Goal: Task Accomplishment & Management: Manage account settings

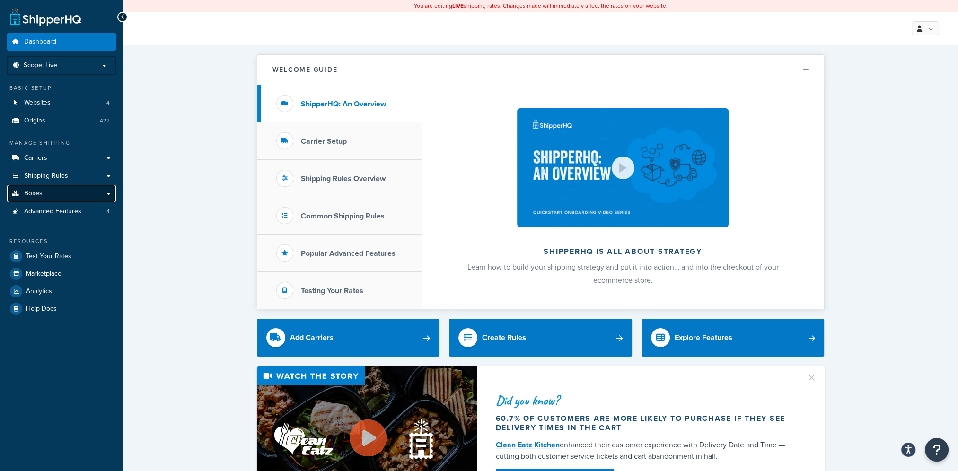
click at [53, 191] on link "Boxes" at bounding box center [61, 193] width 109 height 17
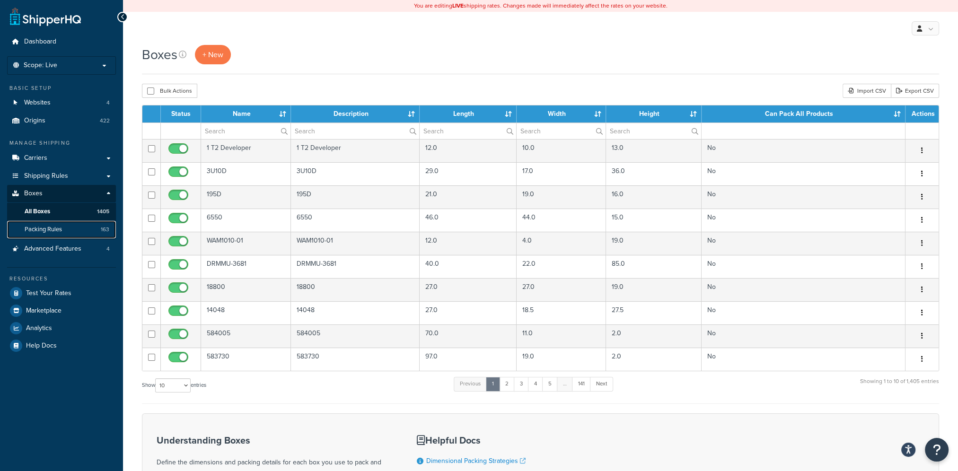
click at [52, 228] on span "Packing Rules" at bounding box center [43, 230] width 37 height 8
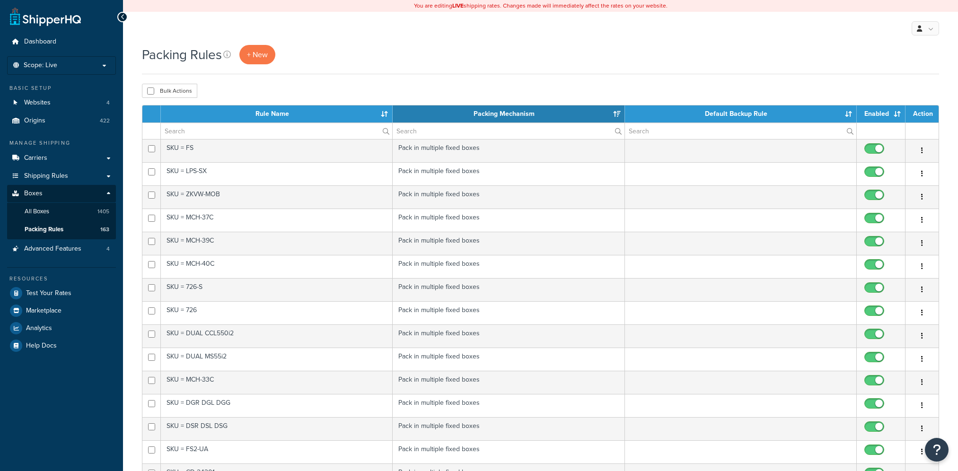
select select "15"
click at [46, 212] on span "All Boxes" at bounding box center [37, 212] width 25 height 8
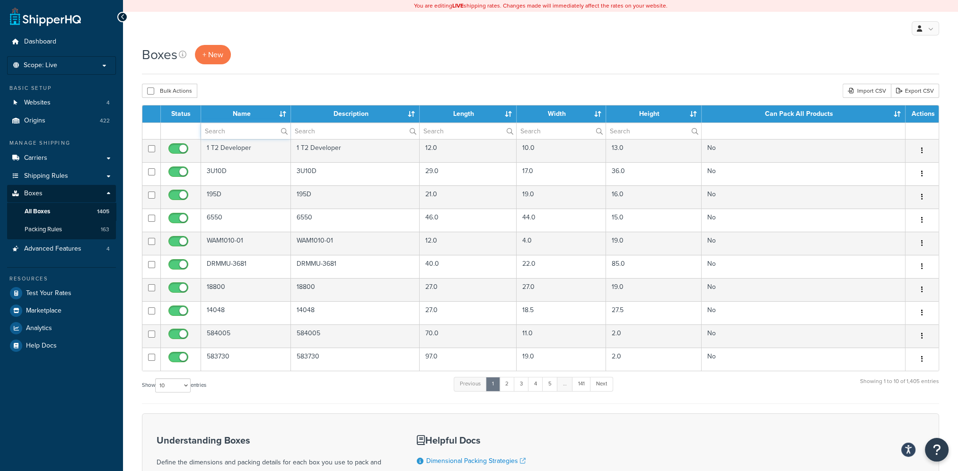
click at [230, 129] on input "text" at bounding box center [245, 131] width 89 height 16
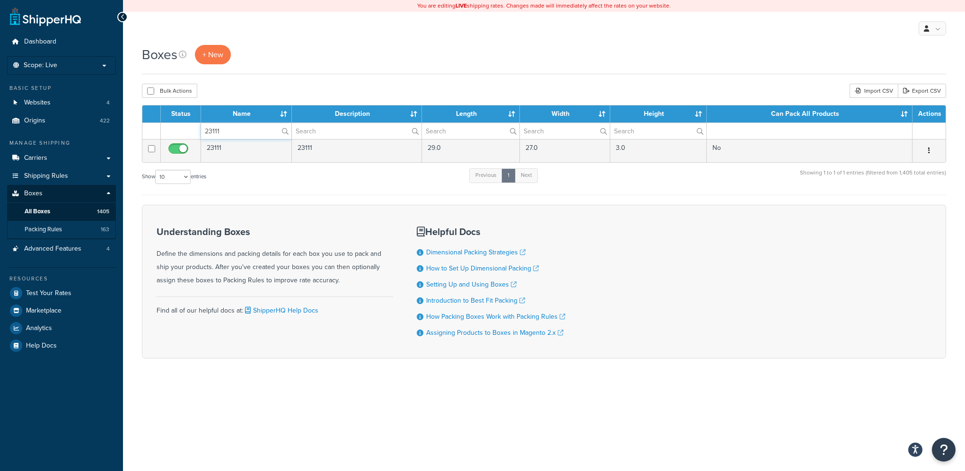
type input "23111"
click at [53, 226] on span "Packing Rules" at bounding box center [43, 230] width 37 height 8
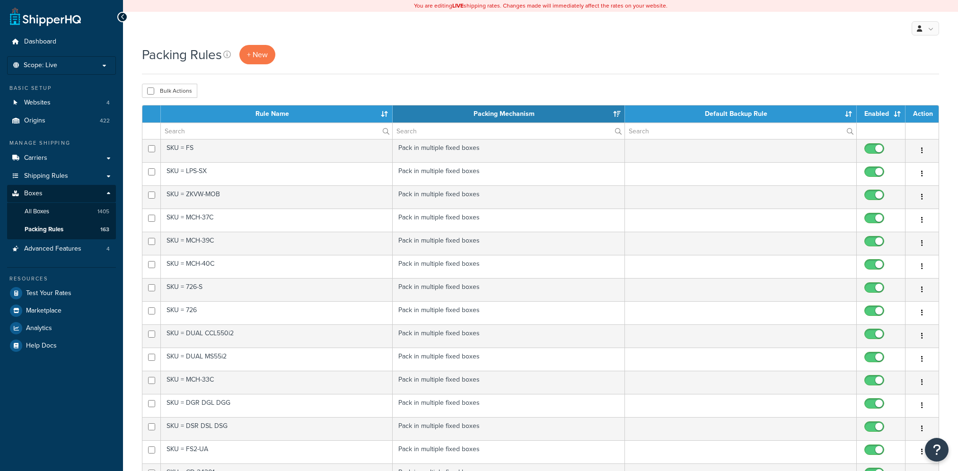
select select "15"
click at [190, 131] on input "text" at bounding box center [276, 131] width 231 height 16
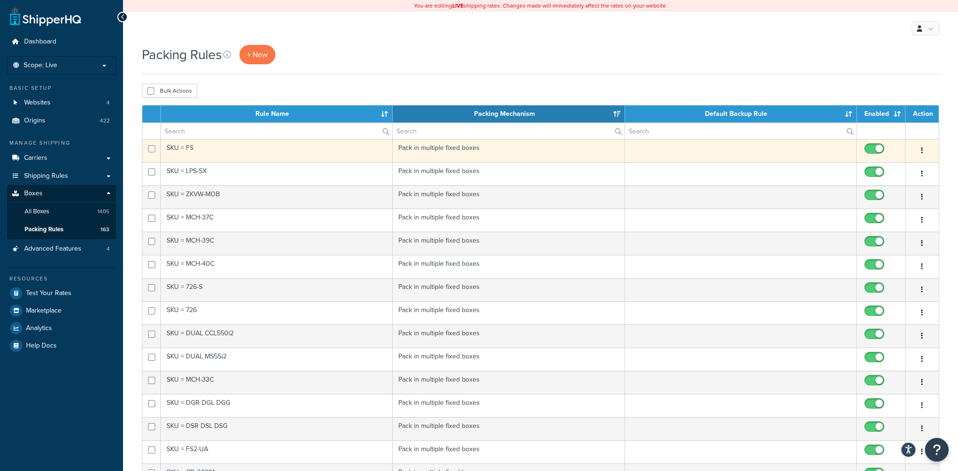
click at [921, 149] on icon "button" at bounding box center [922, 150] width 2 height 7
click at [882, 190] on link "Duplicate" at bounding box center [883, 188] width 75 height 19
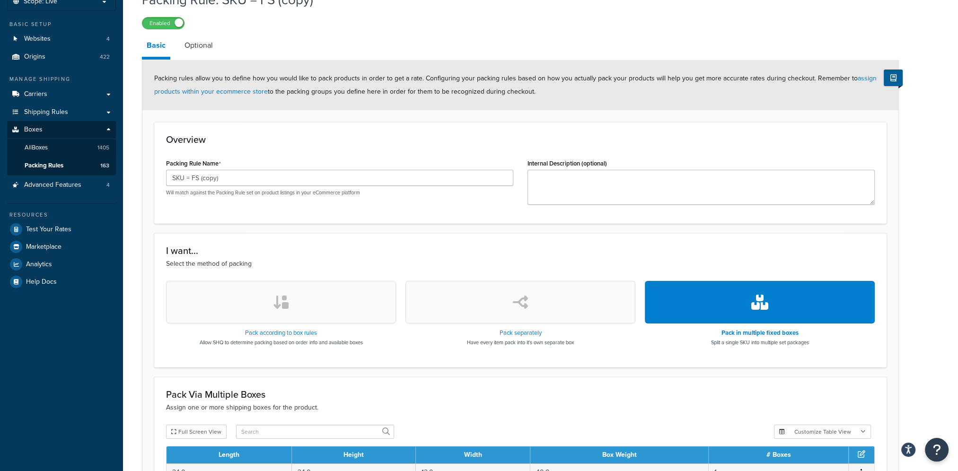
scroll to position [189, 0]
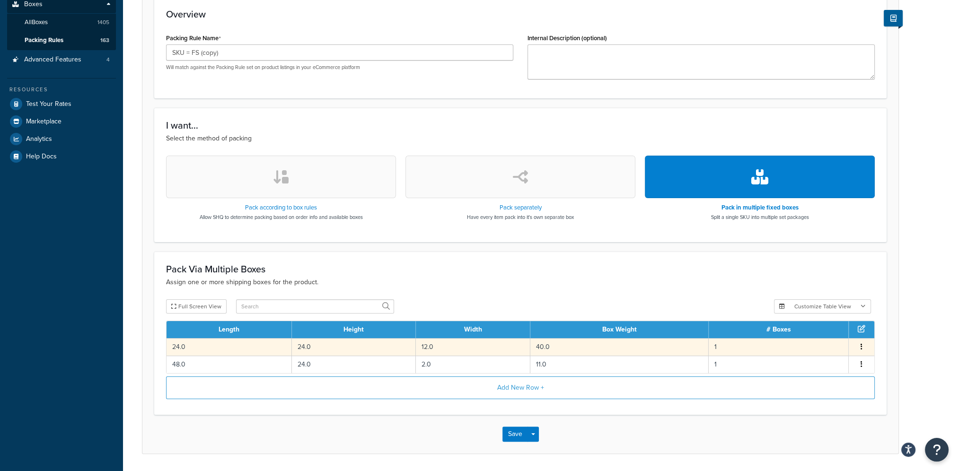
click at [861, 345] on icon "button" at bounding box center [861, 346] width 2 height 7
click at [806, 338] on div "Edit" at bounding box center [812, 336] width 67 height 19
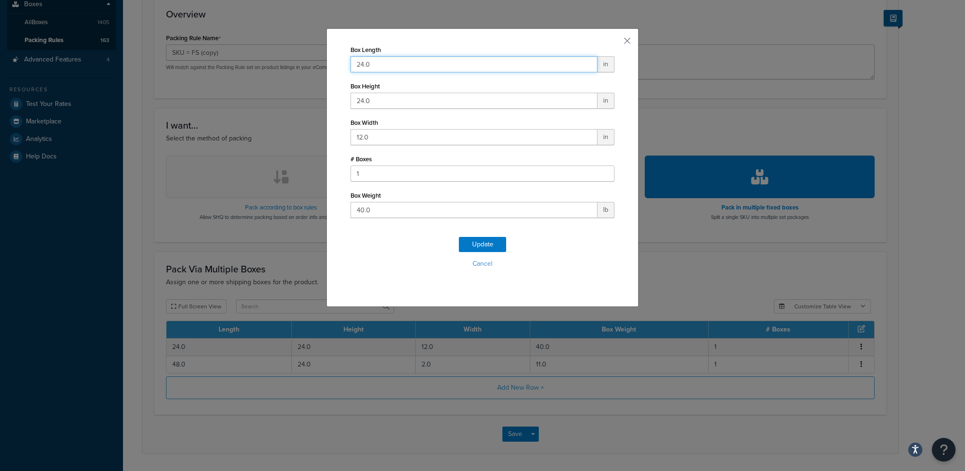
drag, startPoint x: 359, startPoint y: 62, endPoint x: 198, endPoint y: 77, distance: 161.9
click at [271, 67] on div "Box Length 24.0 in Box Height 24.0 in Box Width 12.0 in # Boxes 1 Box Weight 40…" at bounding box center [482, 235] width 965 height 471
type input "29"
type input "27"
type input "3"
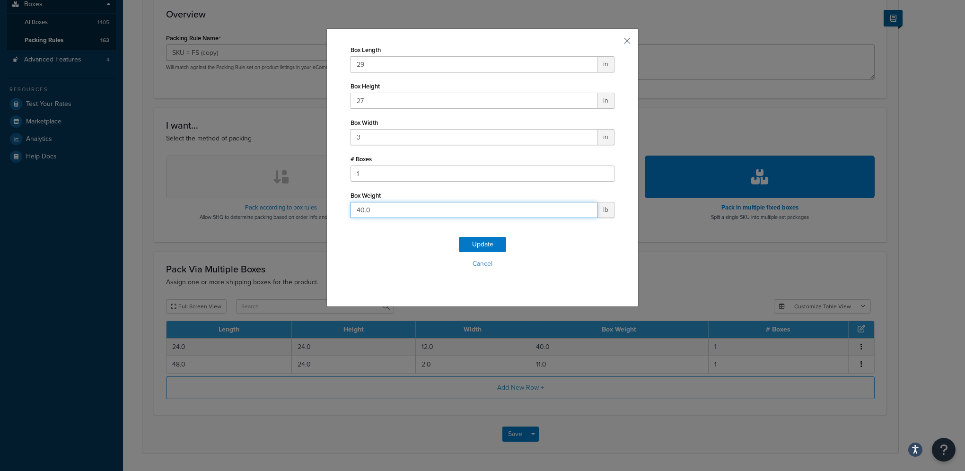
drag, startPoint x: 337, startPoint y: 210, endPoint x: 282, endPoint y: 206, distance: 54.5
click at [282, 206] on div "Box Length 29 in Box Height 27 in Box Width 3 in # Boxes 1 Box Weight 40.0 lb U…" at bounding box center [482, 235] width 965 height 471
type input "30"
click at [486, 244] on button "Update" at bounding box center [482, 244] width 47 height 15
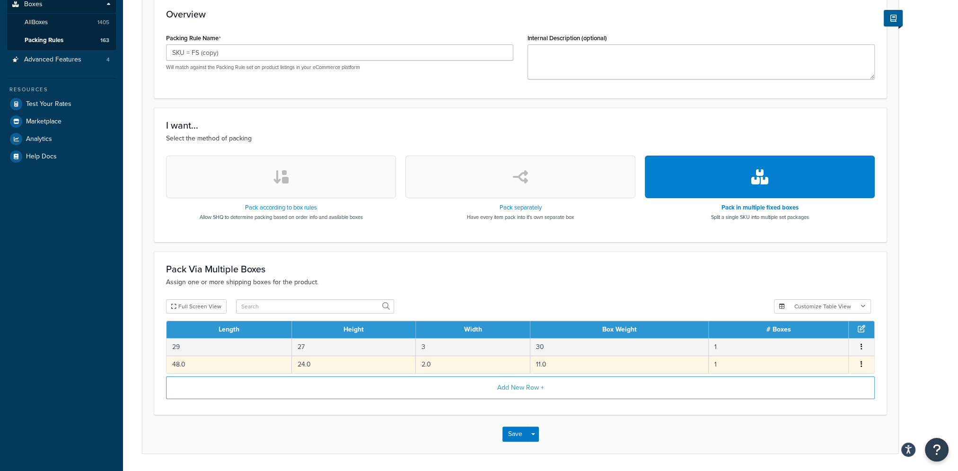
click at [863, 361] on button "button" at bounding box center [861, 364] width 8 height 10
click at [831, 358] on div "Edit" at bounding box center [812, 353] width 67 height 19
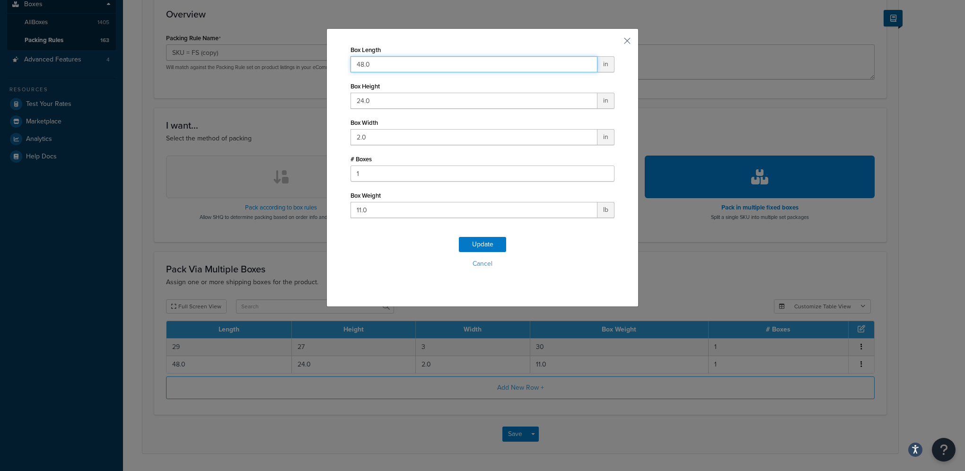
drag, startPoint x: 376, startPoint y: 66, endPoint x: 113, endPoint y: 61, distance: 263.0
click at [152, 64] on div "Box Length 48.0 in Box Height 24.0 in Box Width 2.0 in # Boxes 1 Box Weight 11.…" at bounding box center [482, 235] width 965 height 471
type input "26"
type input "10"
type input "4"
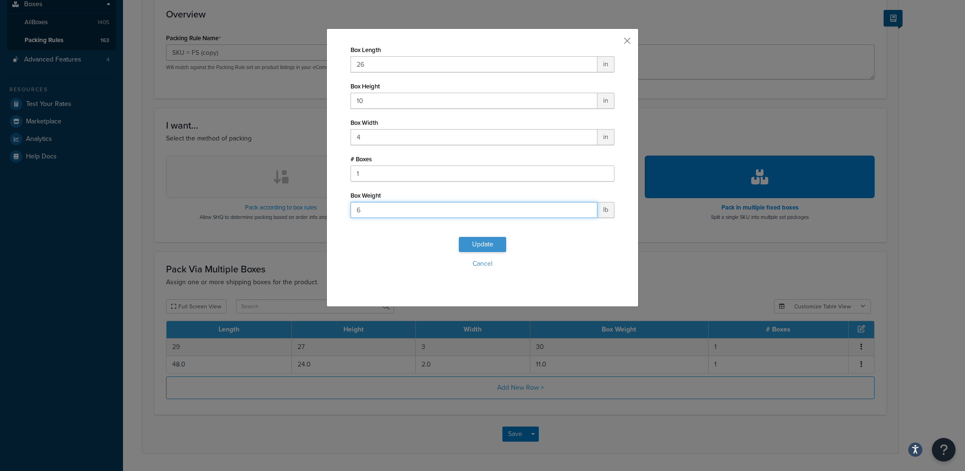
type input "6"
click at [481, 247] on button "Update" at bounding box center [482, 244] width 47 height 15
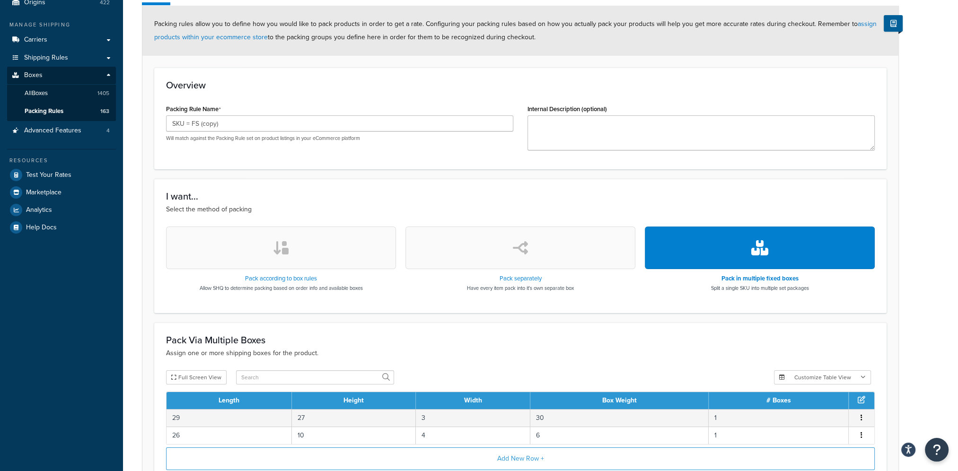
scroll to position [0, 0]
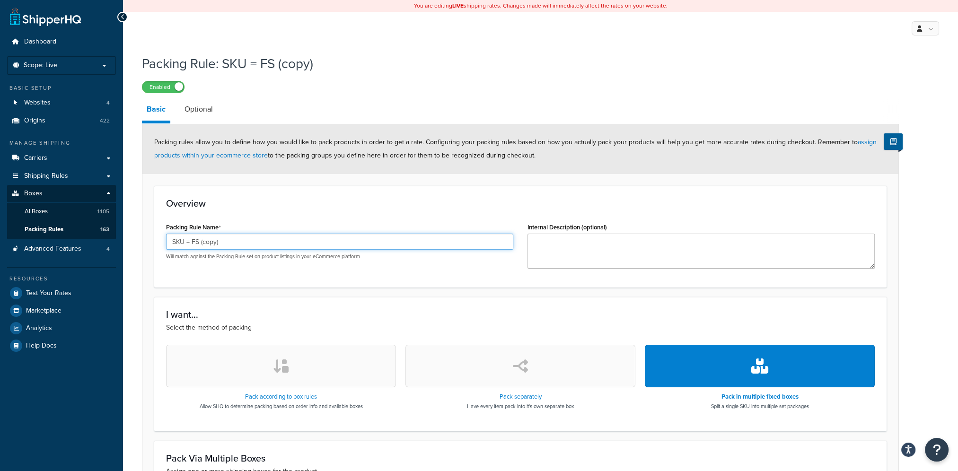
drag, startPoint x: 227, startPoint y: 238, endPoint x: 192, endPoint y: 248, distance: 35.9
click at [192, 248] on input "SKU = FS (copy)" at bounding box center [339, 242] width 347 height 16
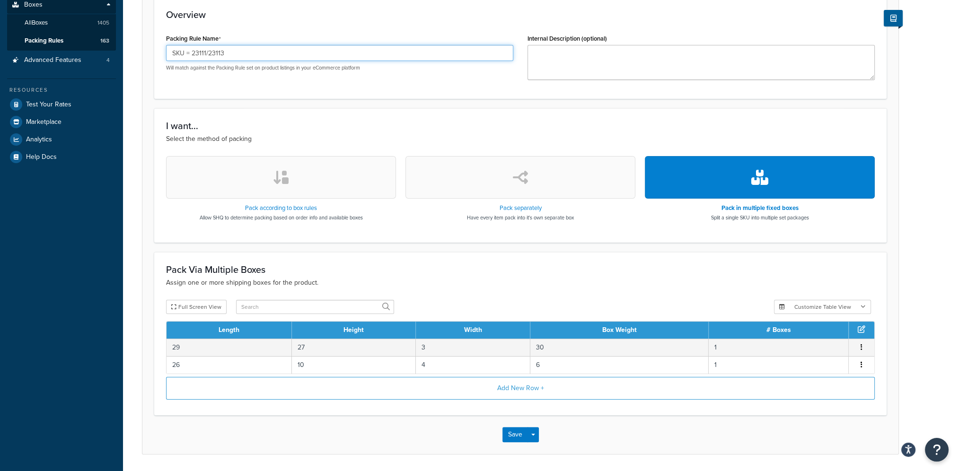
scroll to position [218, 0]
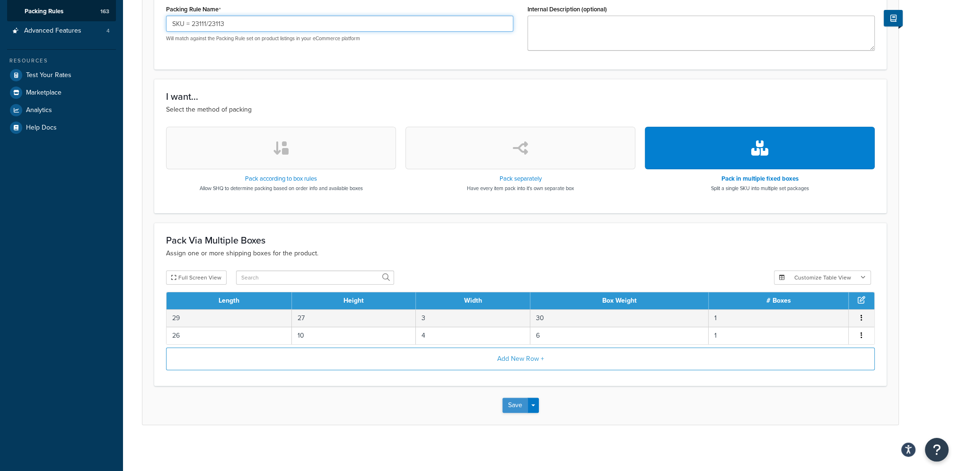
type input "SKU = 23111/23113"
click at [518, 403] on button "Save" at bounding box center [515, 405] width 26 height 15
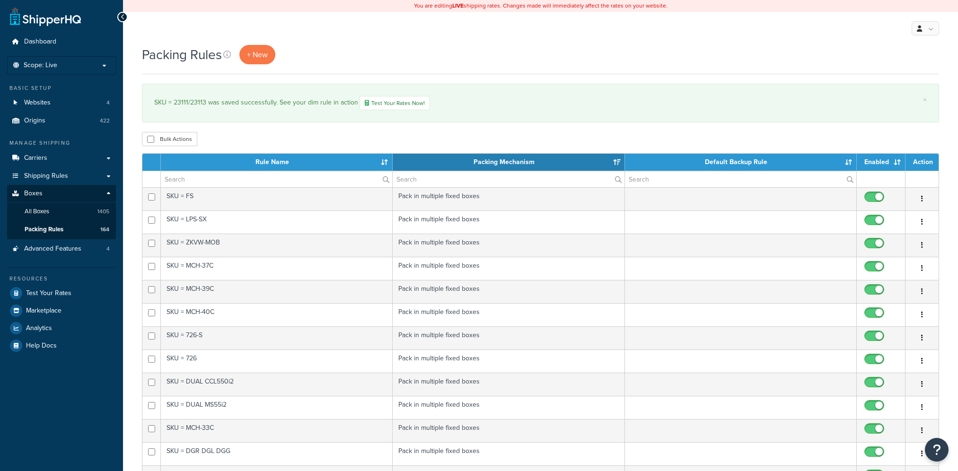
select select "15"
